Goal: Navigation & Orientation: Find specific page/section

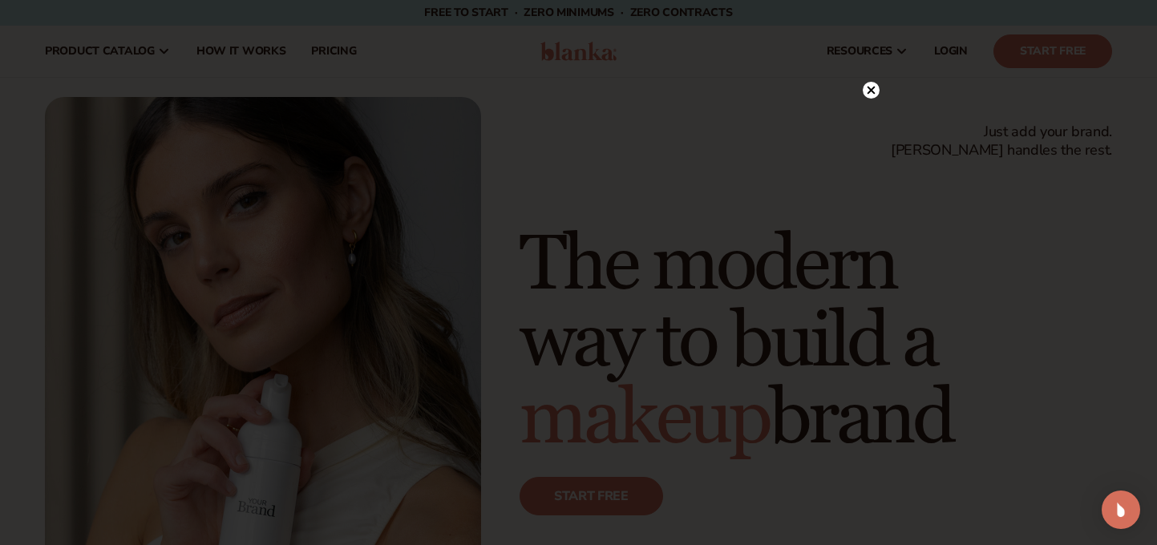
click at [865, 91] on circle at bounding box center [871, 90] width 17 height 17
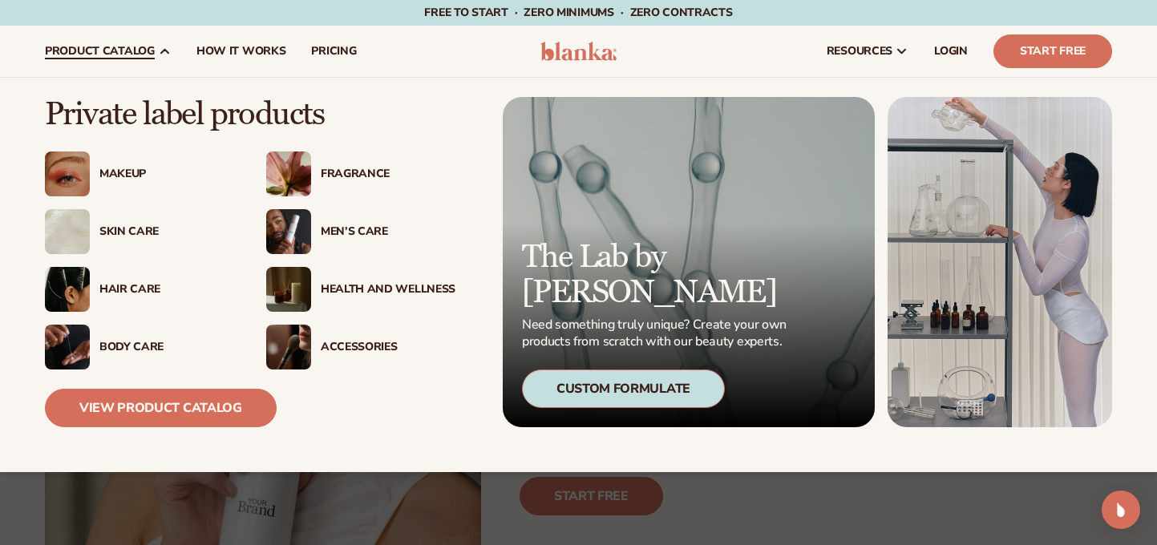
click at [112, 184] on div "Makeup" at bounding box center [139, 174] width 189 height 45
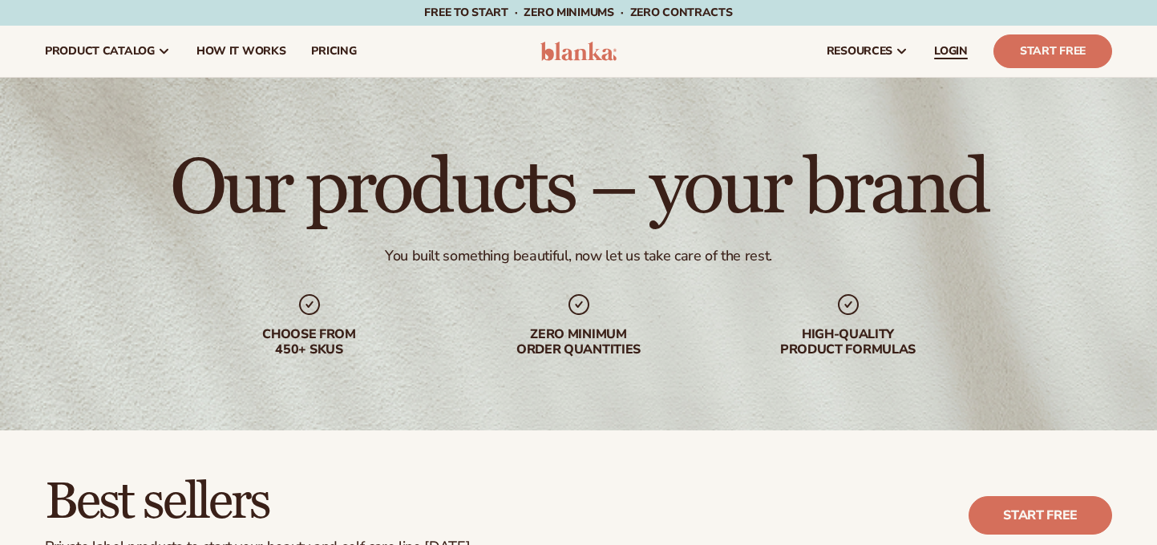
click at [955, 42] on link "LOGIN" at bounding box center [950, 51] width 59 height 51
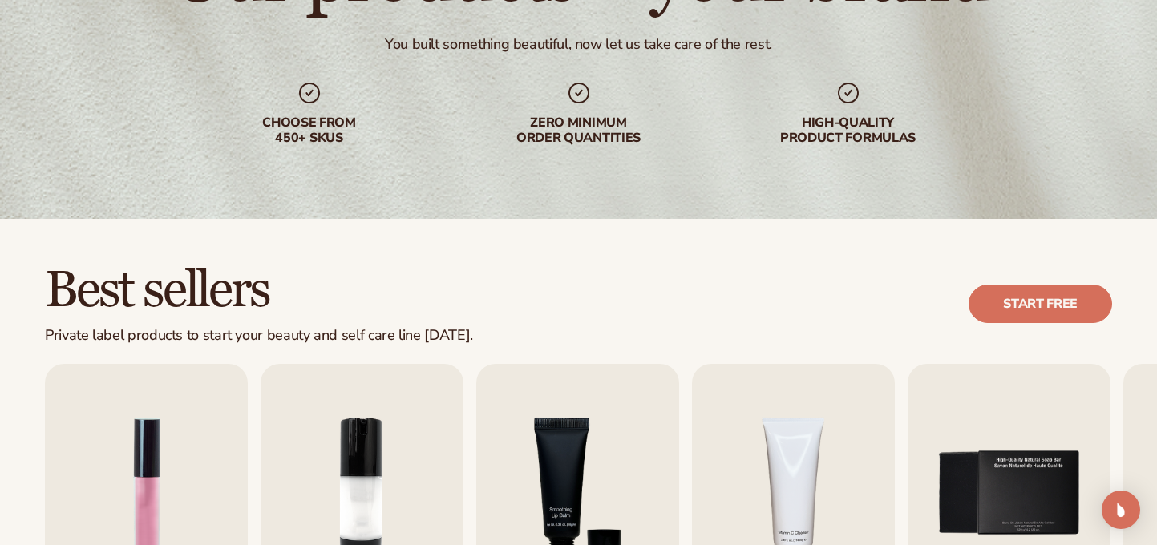
scroll to position [235, 0]
